Goal: Task Accomplishment & Management: Use online tool/utility

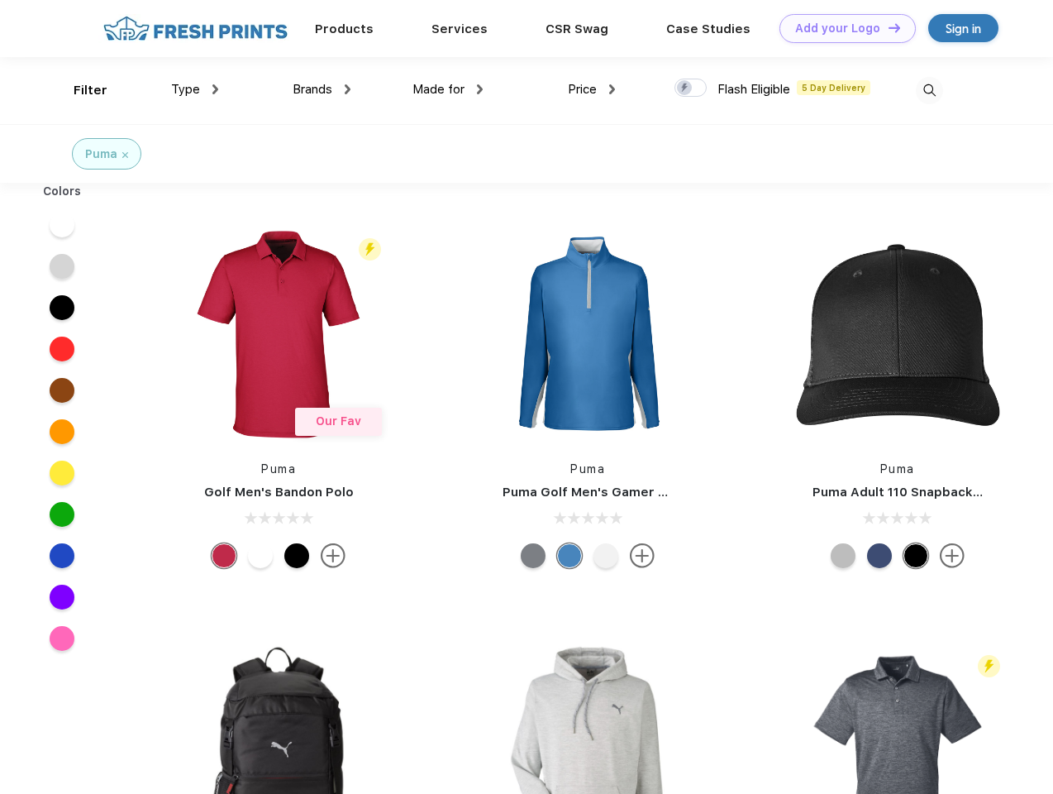
scroll to position [1, 0]
click at [842, 28] on link "Add your Logo Design Tool" at bounding box center [848, 28] width 136 height 29
click at [0, 0] on div "Design Tool" at bounding box center [0, 0] width 0 height 0
click at [887, 27] on link "Add your Logo Design Tool" at bounding box center [848, 28] width 136 height 29
click at [79, 90] on div "Filter" at bounding box center [91, 90] width 34 height 19
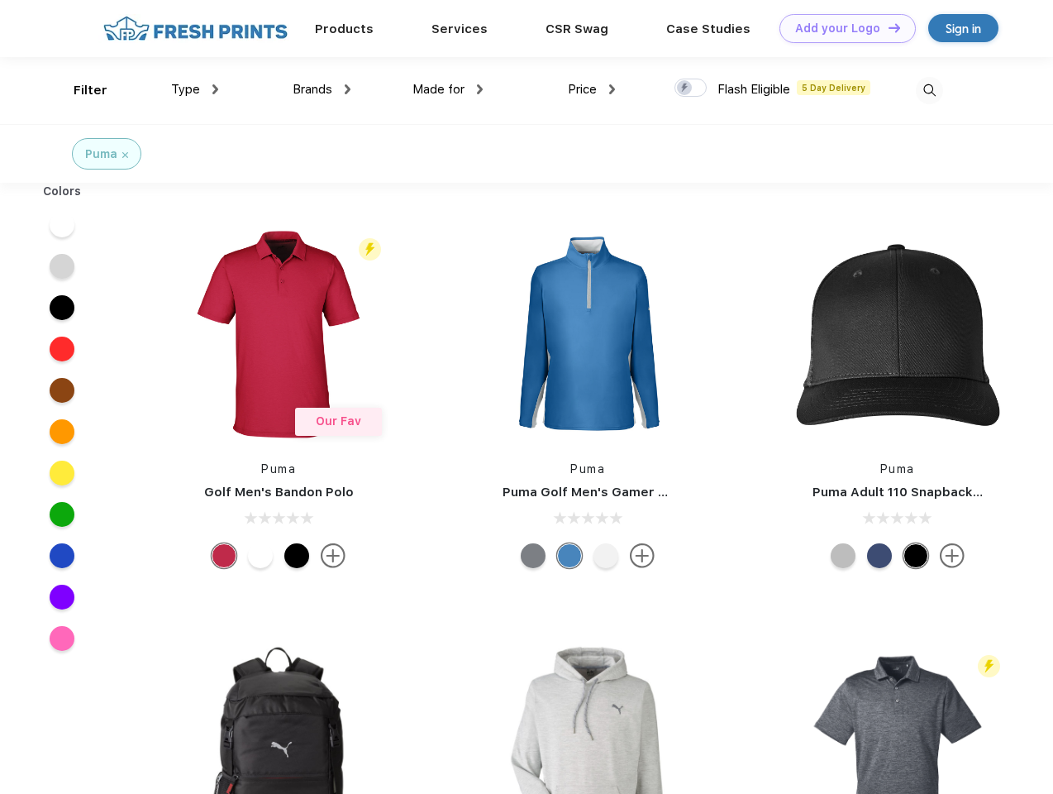
click at [195, 89] on span "Type" at bounding box center [185, 89] width 29 height 15
click at [322, 89] on span "Brands" at bounding box center [313, 89] width 40 height 15
click at [448, 89] on span "Made for" at bounding box center [439, 89] width 52 height 15
click at [592, 89] on span "Price" at bounding box center [582, 89] width 29 height 15
click at [691, 88] on div at bounding box center [691, 88] width 32 height 18
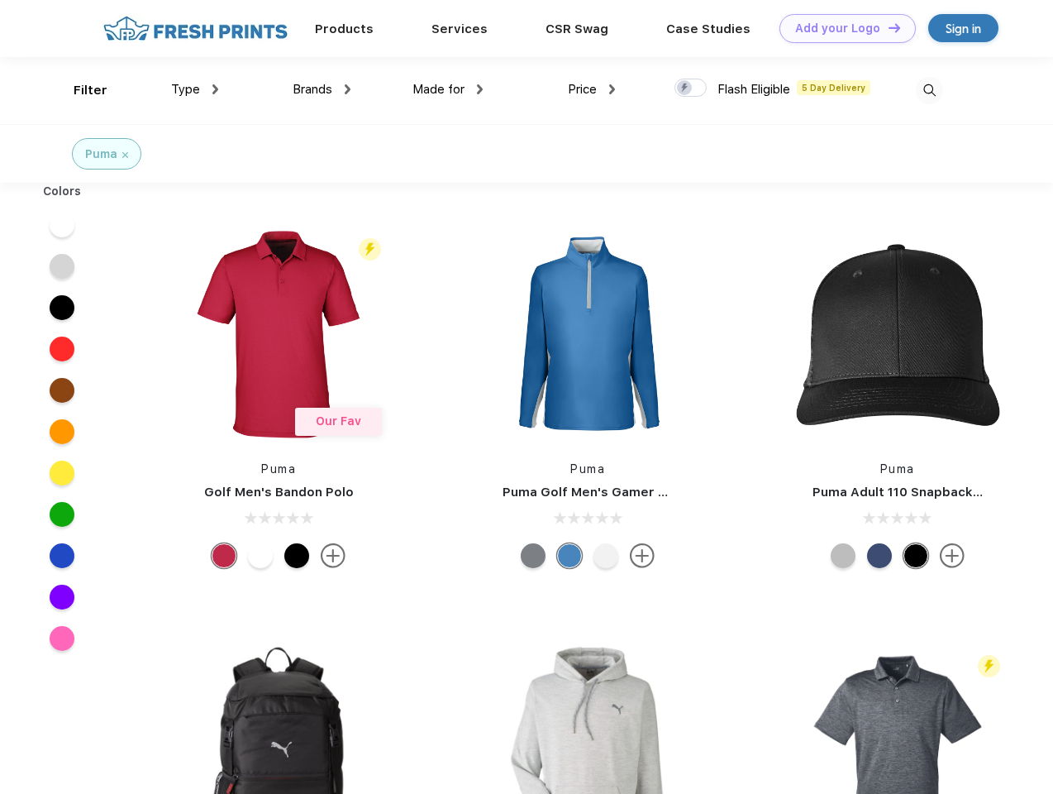
click at [685, 88] on input "checkbox" at bounding box center [680, 83] width 11 height 11
click at [929, 90] on img at bounding box center [929, 90] width 27 height 27
